Goal: Check status: Check status

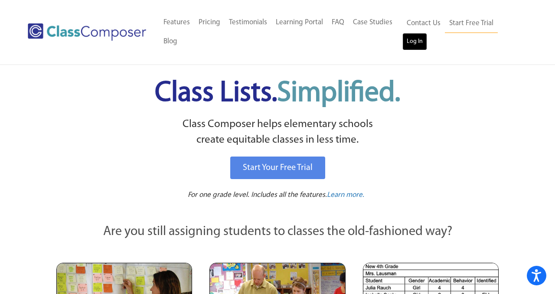
click at [411, 39] on link "Log In" at bounding box center [414, 41] width 25 height 17
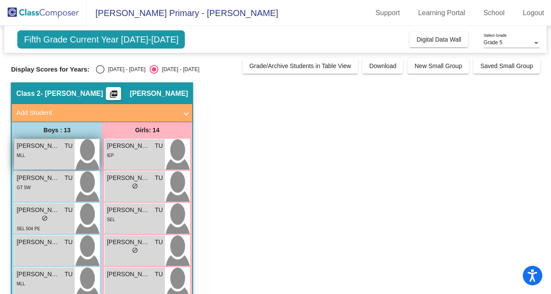
click at [52, 160] on div "[PERSON_NAME] TU lock do_not_disturb_alt MLL" at bounding box center [44, 154] width 60 height 30
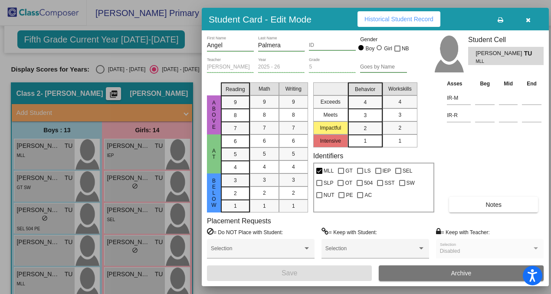
click at [402, 22] on span "Historical Student Record" at bounding box center [398, 19] width 69 height 7
click at [530, 18] on button "button" at bounding box center [528, 19] width 28 height 16
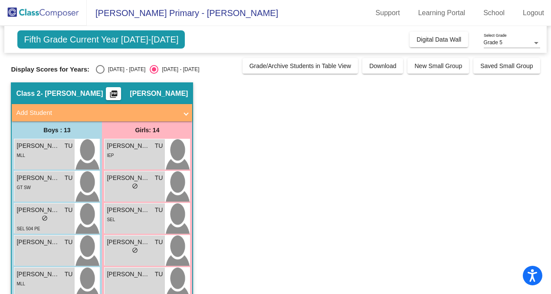
click at [103, 65] on div "Select an option" at bounding box center [100, 69] width 9 height 9
click at [100, 74] on input "[DATE] - [DATE]" at bounding box center [100, 74] width 0 height 0
radio input "true"
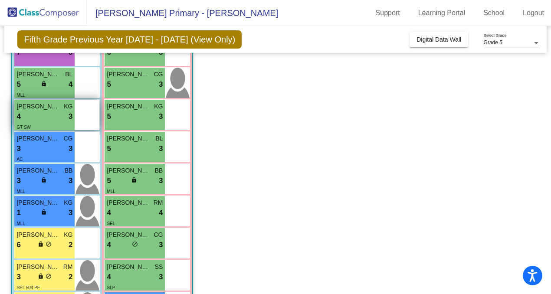
scroll to position [171, 0]
